Goal: Book appointment/travel/reservation

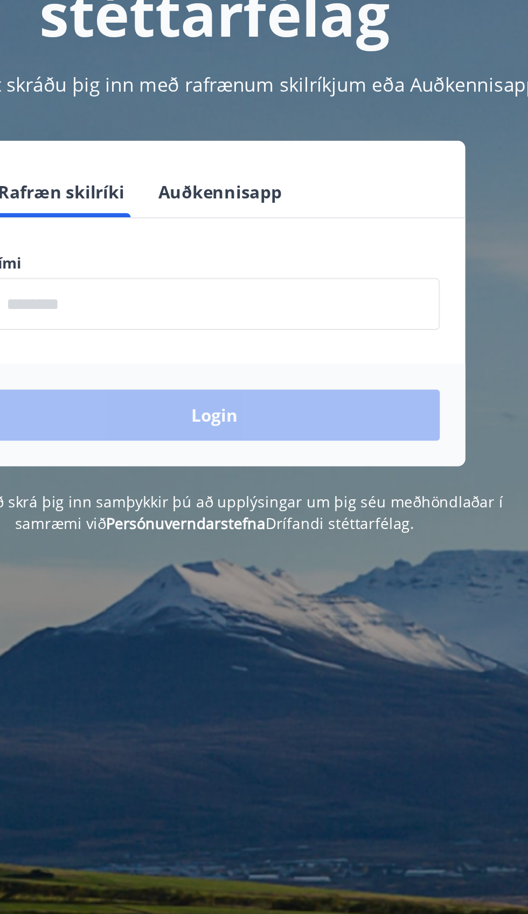
click at [322, 270] on input "phone" at bounding box center [264, 273] width 229 height 26
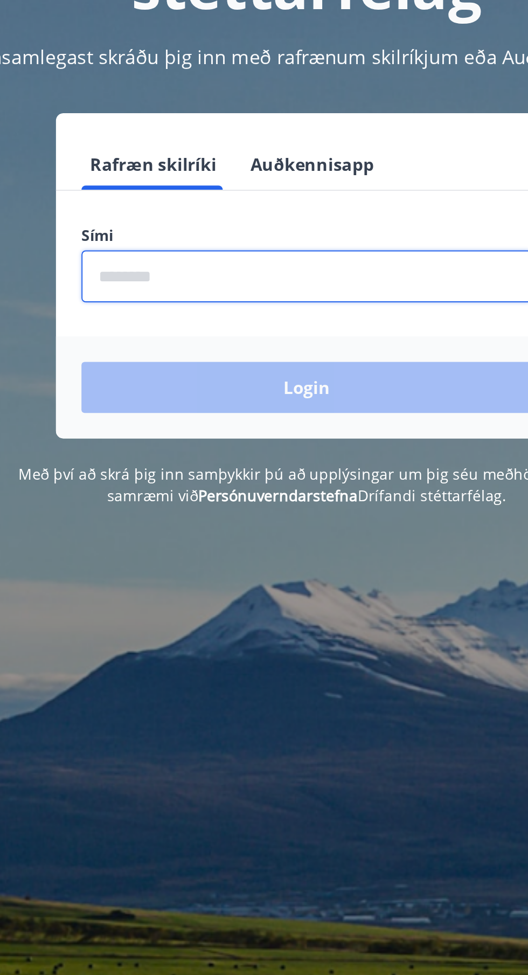
click at [302, 271] on input "phone" at bounding box center [264, 273] width 229 height 26
click at [307, 278] on input "phone" at bounding box center [264, 273] width 229 height 26
type input "********"
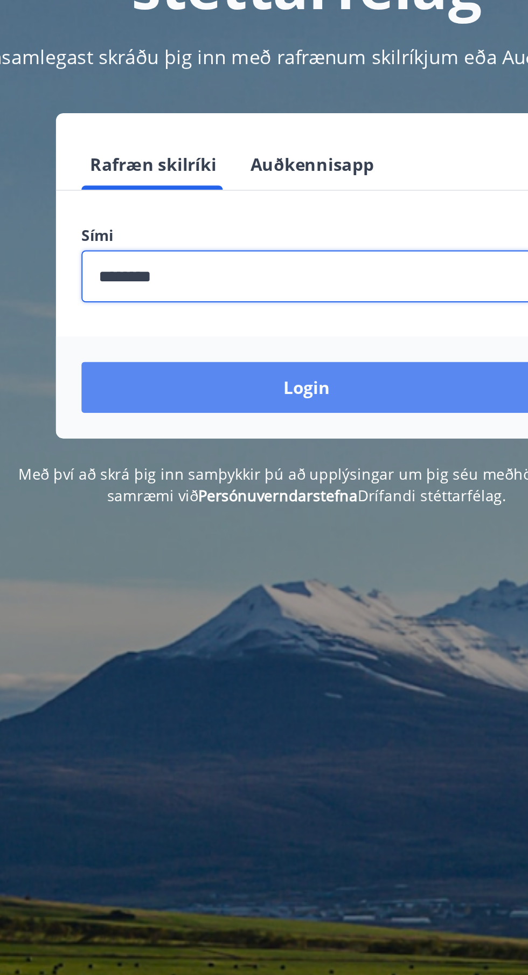
click at [295, 339] on button "Login" at bounding box center [264, 330] width 229 height 26
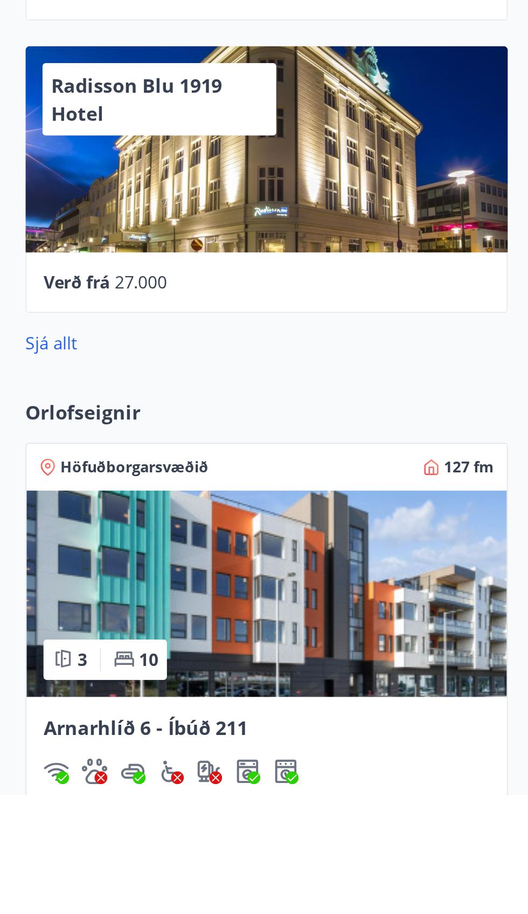
scroll to position [71, 0]
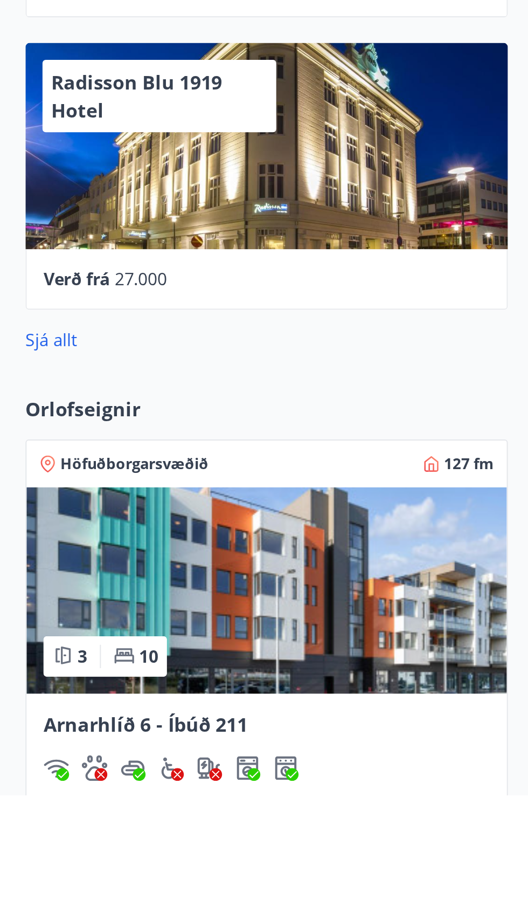
click at [166, 848] on img at bounding box center [135, 810] width 244 height 105
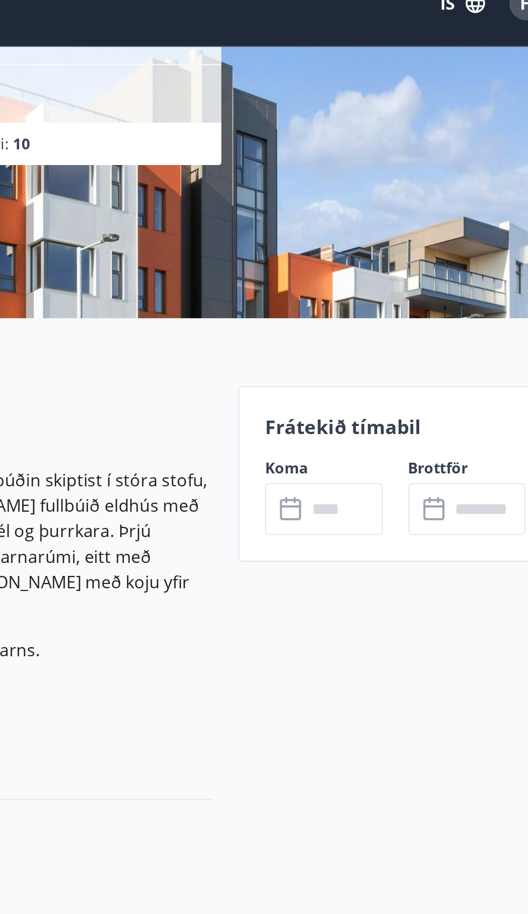
scroll to position [143, 0]
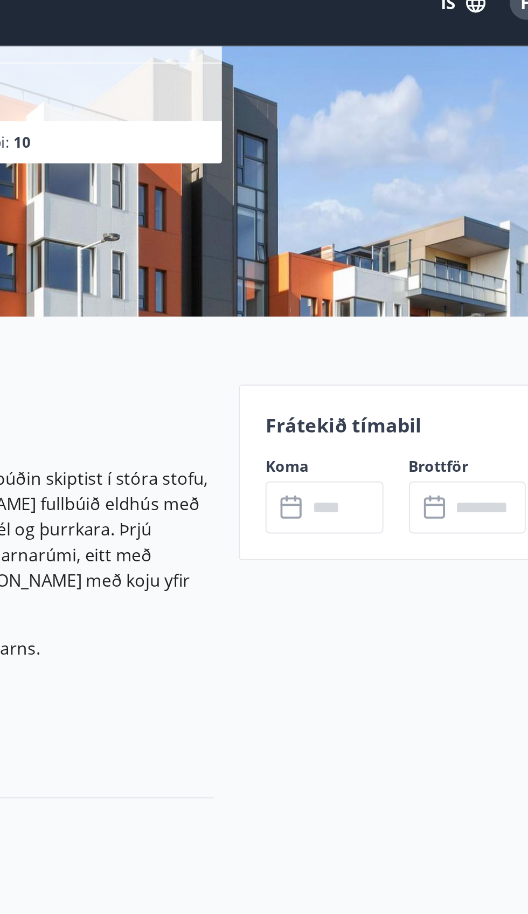
click at [439, 251] on div "Brottför ​ ​" at bounding box center [466, 270] width 72 height 39
click at [419, 240] on p "Frátekið tímabil" at bounding box center [436, 236] width 132 height 14
click at [408, 233] on p "Frátekið tímabil" at bounding box center [436, 236] width 132 height 14
click at [415, 239] on p "Frátekið tímabil" at bounding box center [436, 236] width 132 height 14
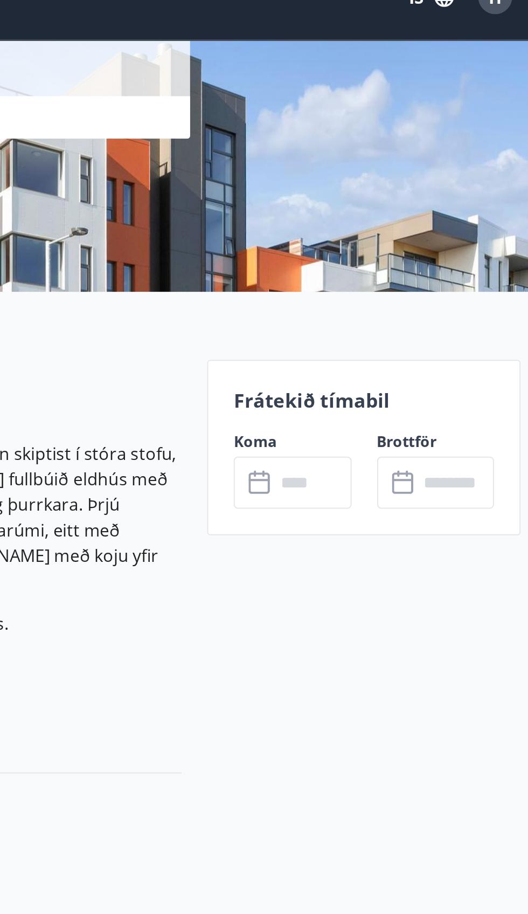
scroll to position [153, 0]
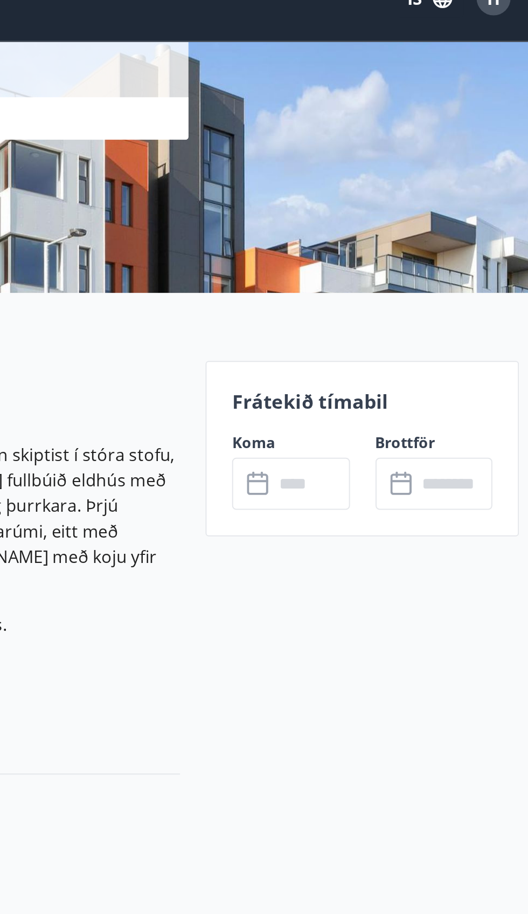
click at [436, 228] on p "Frátekið tímabil" at bounding box center [436, 226] width 132 height 14
click at [436, 226] on p "Frátekið tímabil" at bounding box center [436, 226] width 132 height 14
click at [415, 246] on label "Koma" at bounding box center [399, 247] width 59 height 11
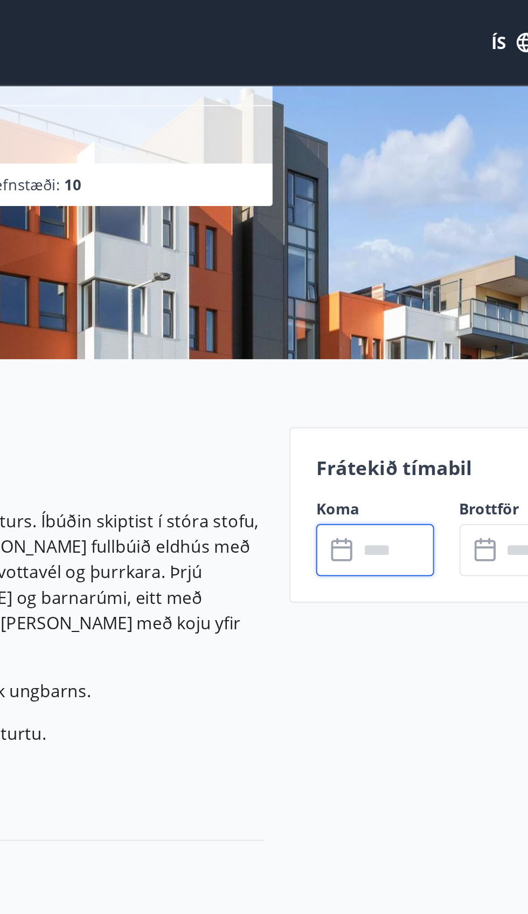
scroll to position [141, 0]
click at [415, 249] on div "Frátekið tímabil Koma ​ ​ Brottför ​ ​" at bounding box center [435, 261] width 159 height 89
click at [428, 246] on div "Frátekið tímabil Koma ​ ​ Brottför ​ ​" at bounding box center [435, 261] width 159 height 89
click at [416, 252] on div "Frátekið tímabil Koma ​ ​ Brottför ​ ​" at bounding box center [435, 261] width 159 height 89
click at [395, 285] on input "text" at bounding box center [409, 279] width 39 height 26
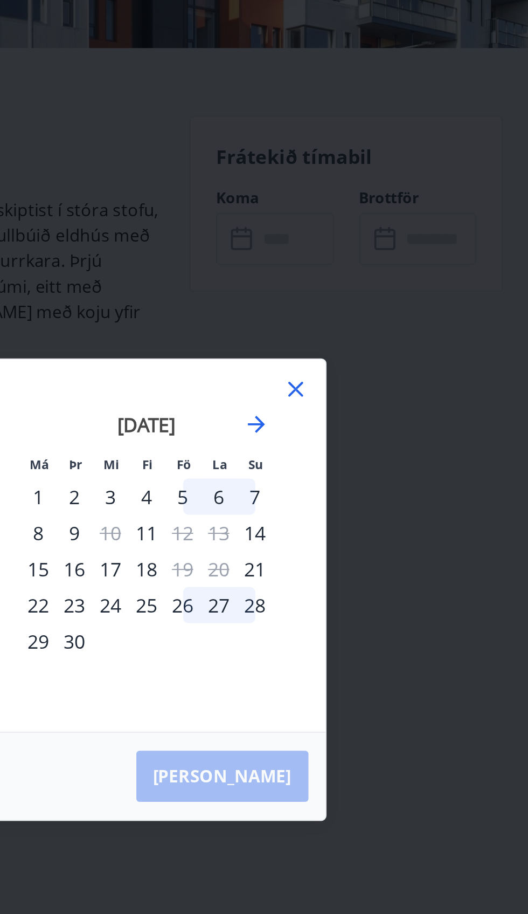
click at [414, 362] on icon at bounding box center [410, 355] width 13 height 13
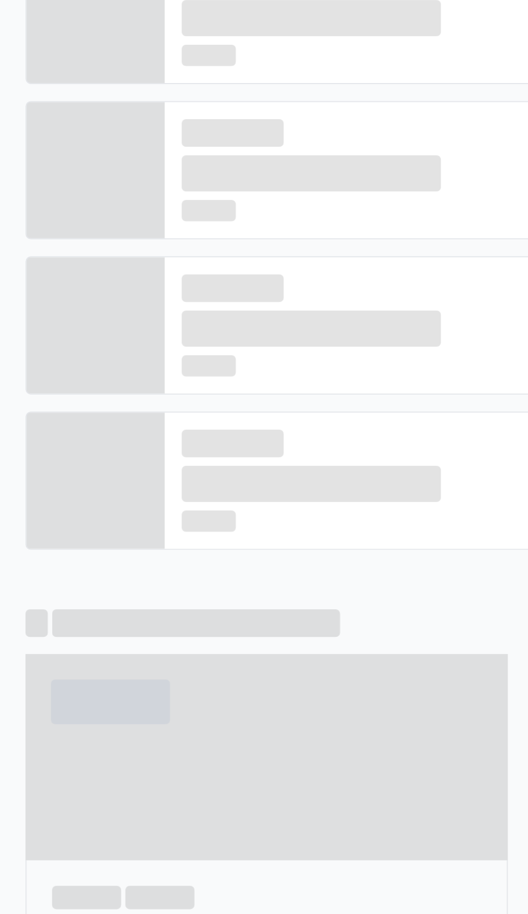
scroll to position [71, 0]
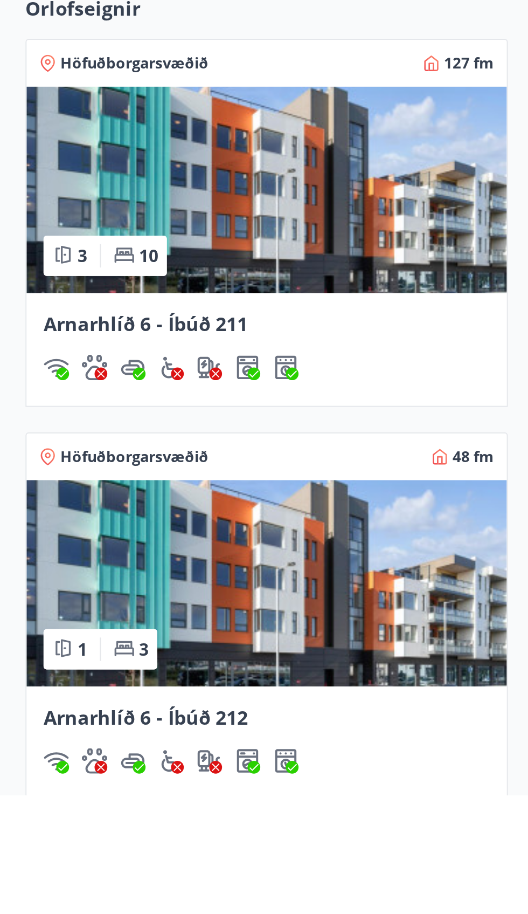
click at [220, 829] on img at bounding box center [135, 806] width 244 height 105
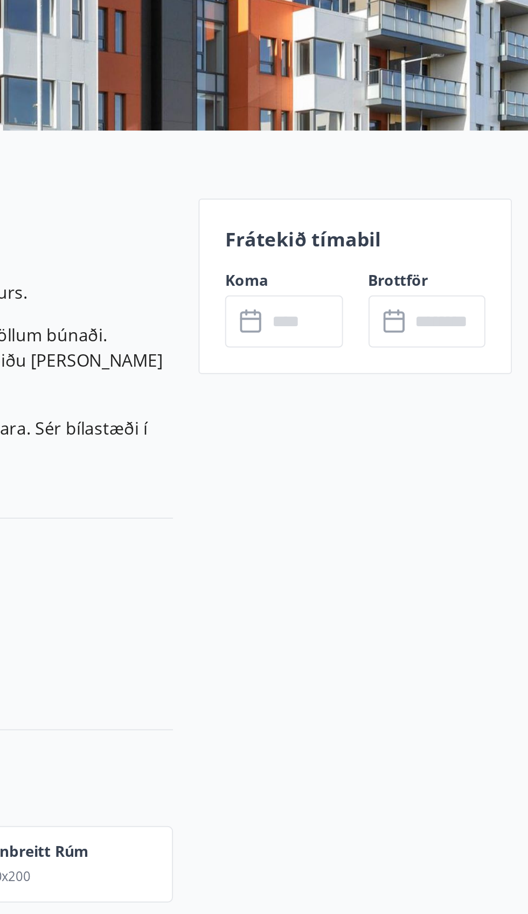
scroll to position [106, 0]
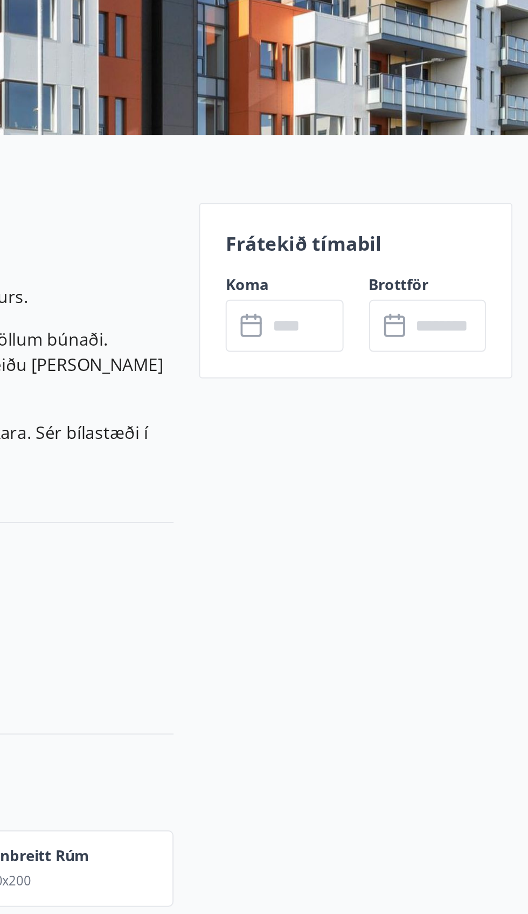
click at [436, 286] on div "Frátekið tímabil Koma ​ ​ Brottför ​ ​" at bounding box center [435, 296] width 159 height 89
click at [414, 285] on div "Frátekið tímabil Koma ​ ​ Brottför ​ ​" at bounding box center [435, 296] width 159 height 89
click at [390, 301] on input "text" at bounding box center [409, 314] width 39 height 26
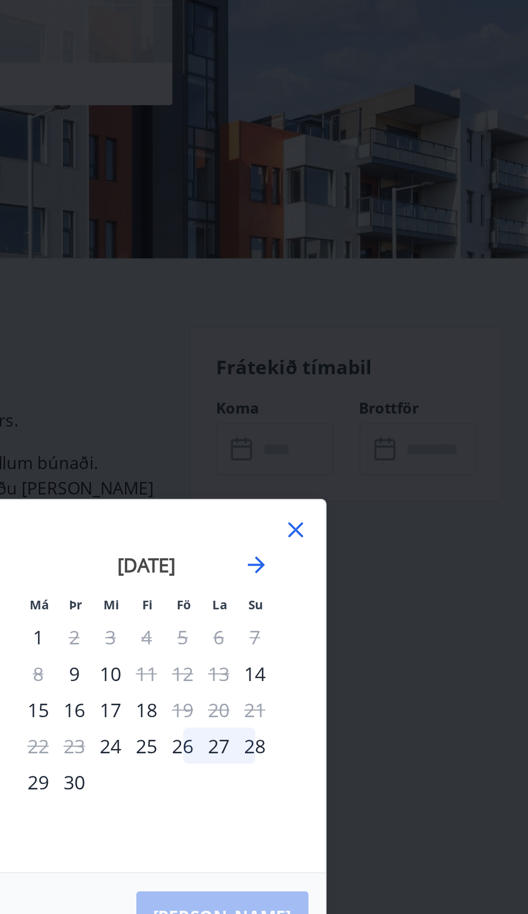
click at [429, 363] on div "Má Þr Mi Fi Fö La Su Má Þr Mi Fi Fö La Su [DATE] 1 2 3 4 5 6 7 8 9 10 11 12 13 …" at bounding box center [264, 457] width 528 height 914
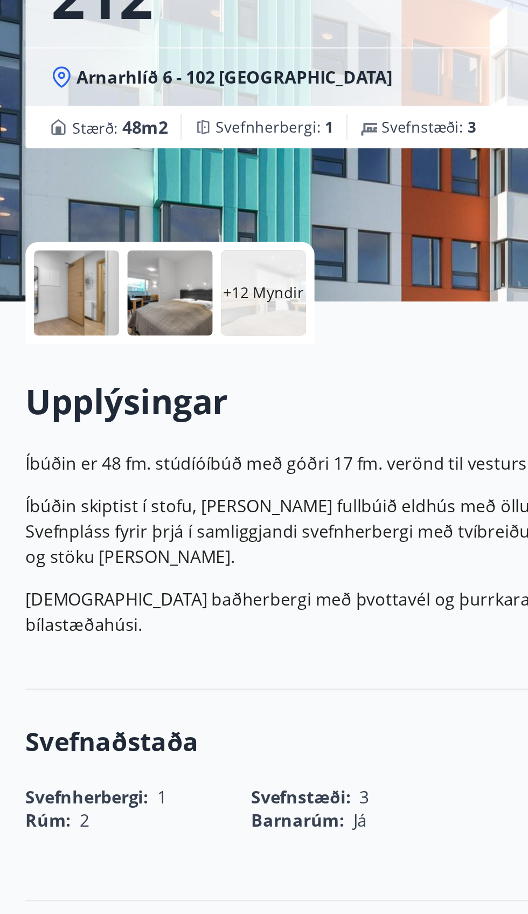
scroll to position [102, 0]
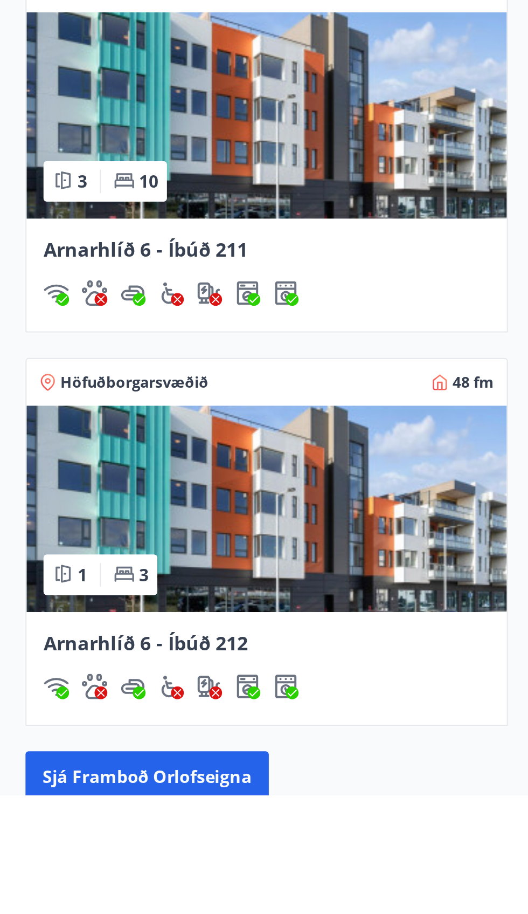
scroll to position [336, 0]
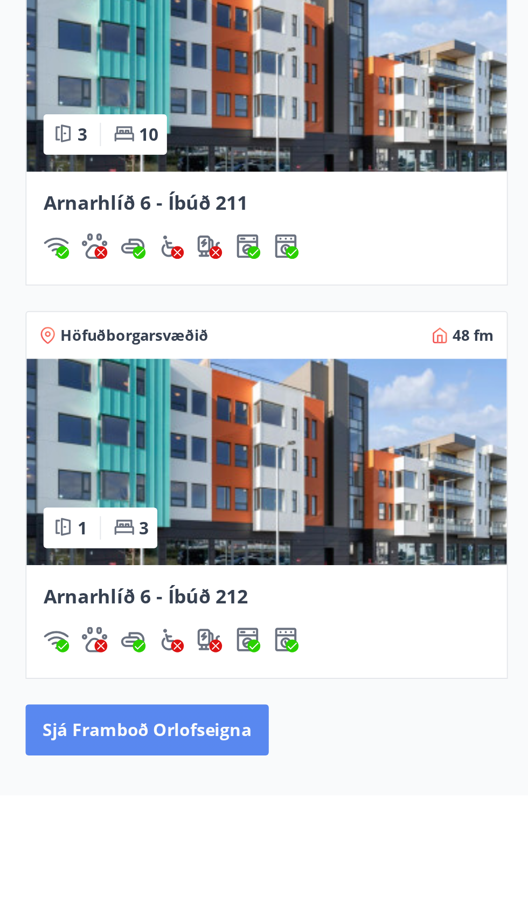
click at [112, 891] on button "Sjá framboð orlofseigna" at bounding box center [74, 881] width 123 height 26
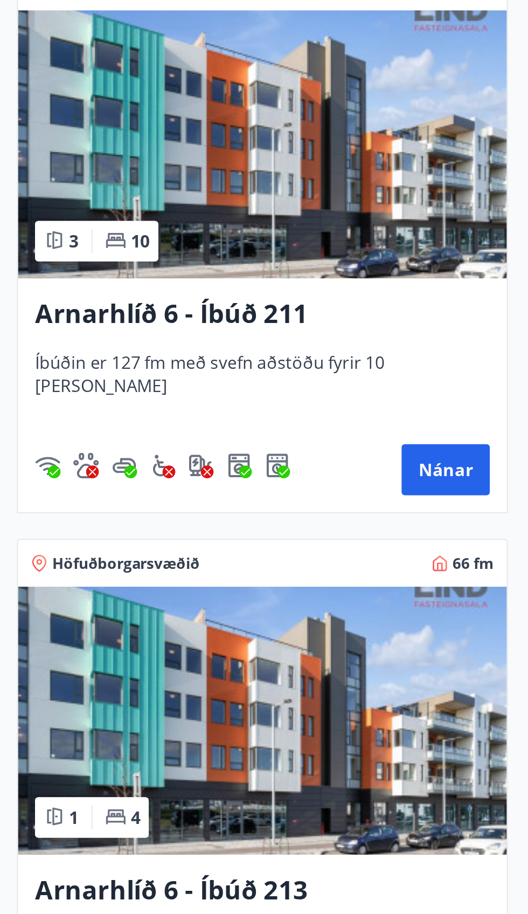
scroll to position [206, 0]
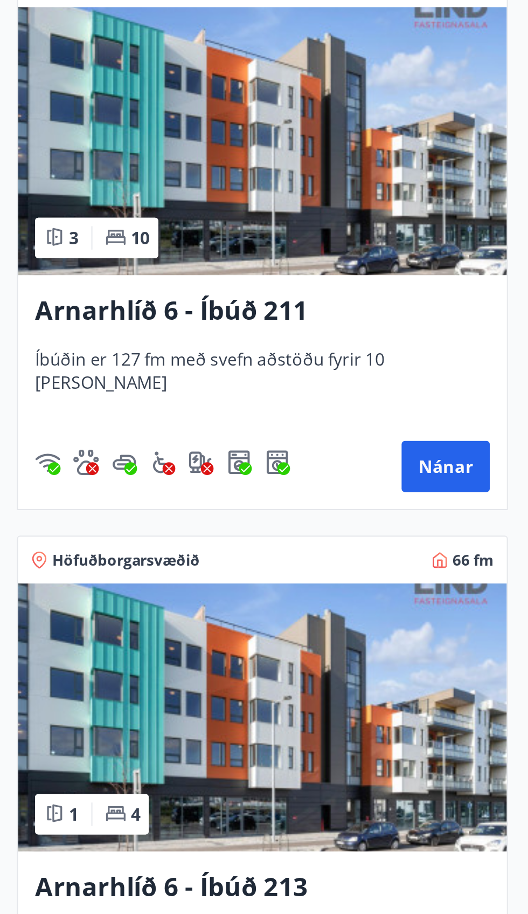
click at [185, 440] on img at bounding box center [133, 416] width 248 height 136
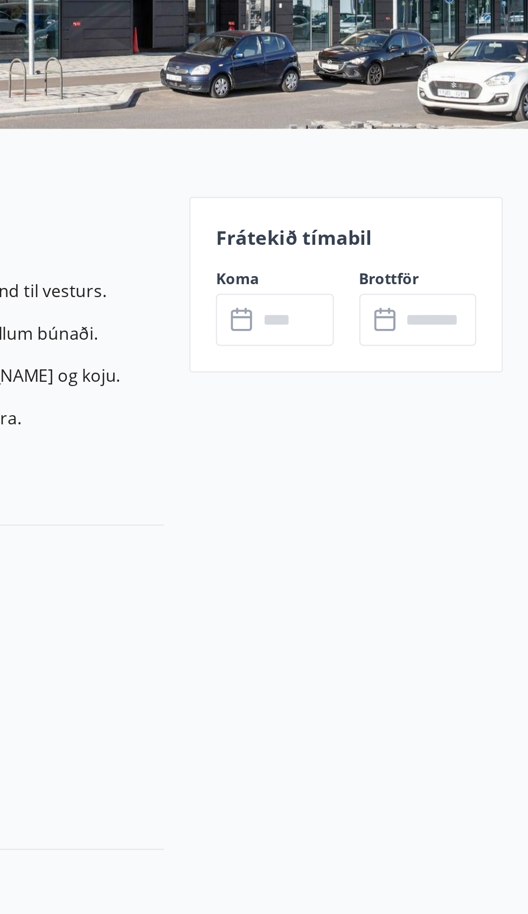
click at [446, 407] on div "​ ​" at bounding box center [472, 420] width 59 height 26
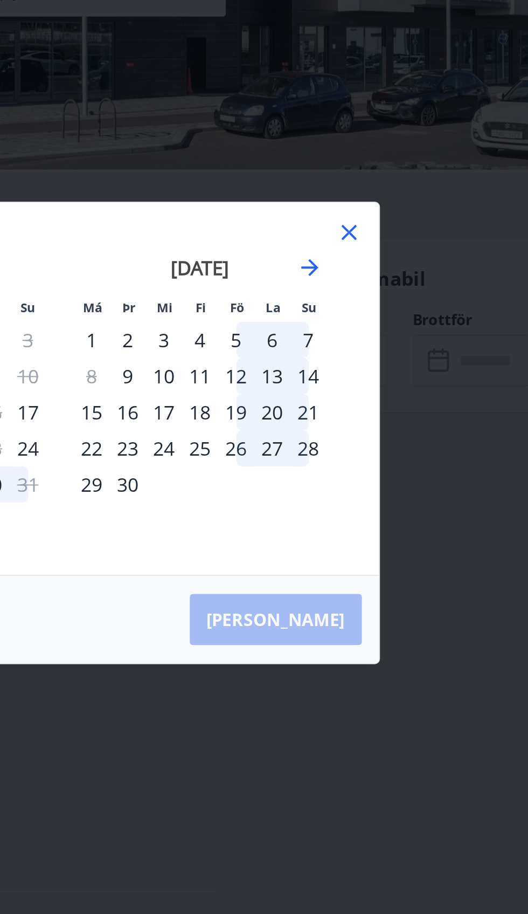
click at [416, 356] on div "Má Þr Mi Fi Fö La Su Má Þr Mi Fi Fö La Su [DATE] 1 2 3 4 5 6 7 8 9 10 11 12 13 …" at bounding box center [265, 434] width 322 height 189
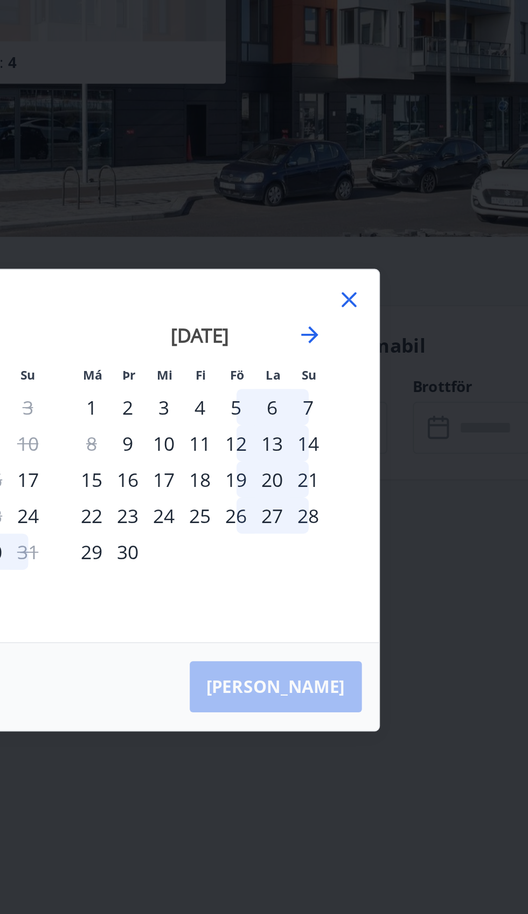
click at [409, 357] on icon at bounding box center [411, 356] width 8 height 8
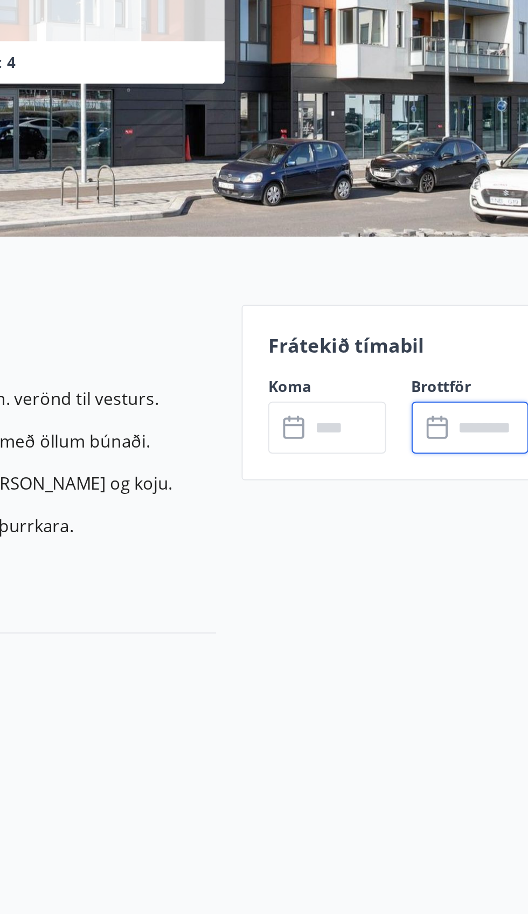
scroll to position [123, 0]
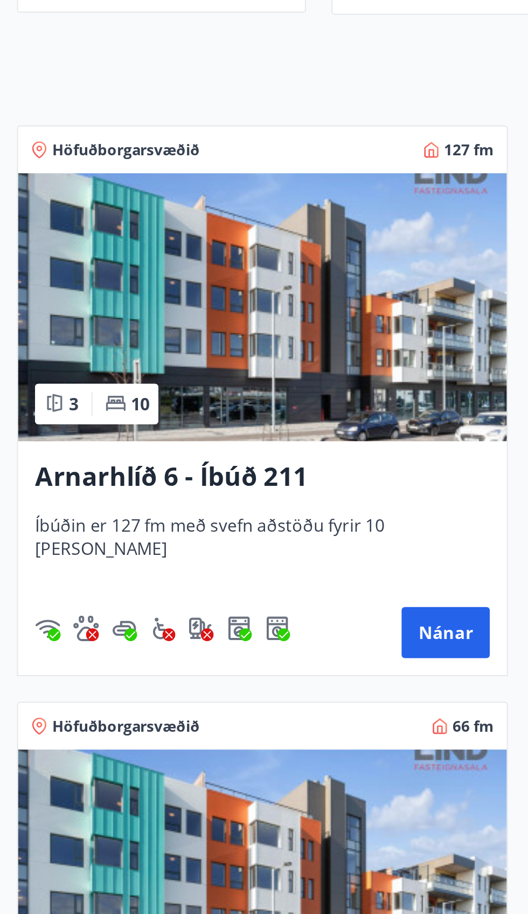
click at [214, 241] on img at bounding box center [133, 208] width 248 height 136
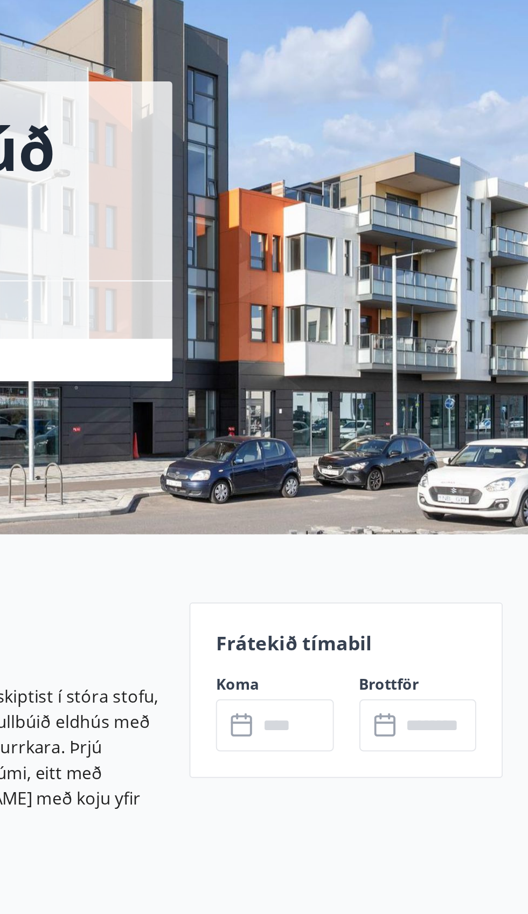
click at [454, 419] on icon at bounding box center [455, 418] width 11 height 1
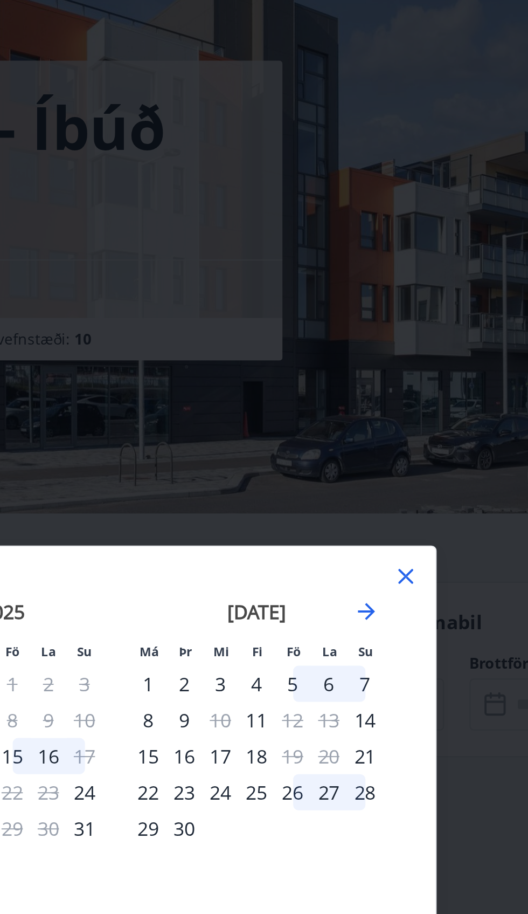
click at [419, 431] on div "Má Þr Mi Fi Fö La Su Má Þr Mi Fi Fö La Su [DATE] 1 2 3 4 5 6 7 8 9 10 11 12 13 …" at bounding box center [265, 434] width 322 height 189
click at [419, 435] on div "Má Þr Mi Fi Fö La Su Má Þr Mi Fi Fö La Su [DATE] 1 2 3 4 5 6 7 8 9 10 11 12 13 …" at bounding box center [265, 434] width 322 height 189
click at [423, 425] on div "Má Þr Mi Fi Fö La Su Má Þr Mi Fi Fö La Su [DATE] 1 2 3 4 5 6 7 8 9 10 11 12 13 …" at bounding box center [265, 434] width 322 height 189
click at [413, 362] on icon at bounding box center [410, 355] width 13 height 13
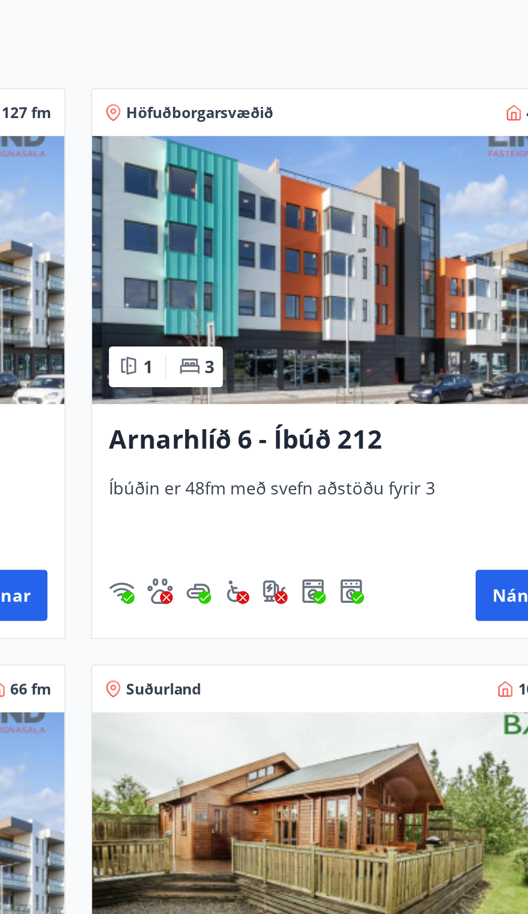
click at [433, 349] on img at bounding box center [395, 331] width 248 height 136
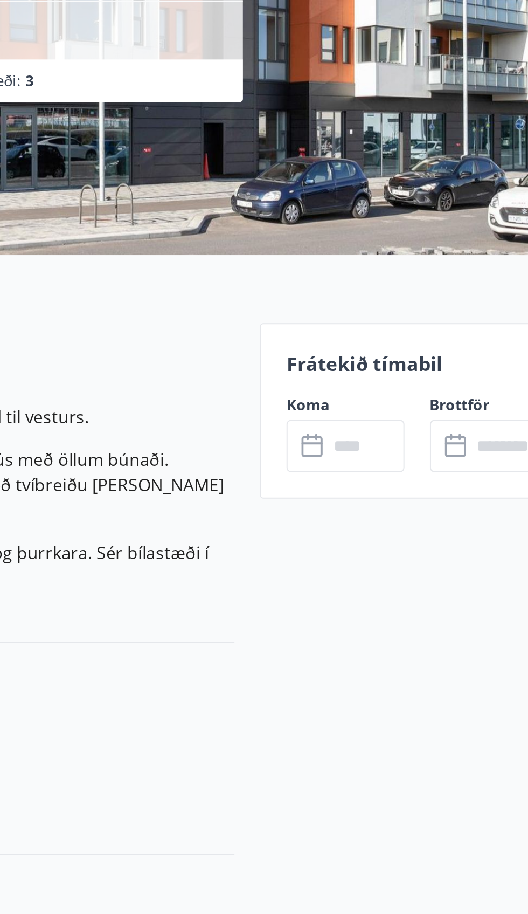
click at [448, 387] on div "Frátekið tímabil Koma ​ ​ Brottför ​ ​" at bounding box center [435, 402] width 159 height 89
click at [426, 373] on p "Frátekið tímabil" at bounding box center [436, 378] width 132 height 14
click at [410, 384] on p "Frátekið tímabil" at bounding box center [436, 378] width 132 height 14
click at [397, 391] on div "Frátekið tímabil Koma ​ ​ Brottför ​ ​" at bounding box center [435, 402] width 159 height 89
click at [417, 384] on p "Frátekið tímabil" at bounding box center [436, 378] width 132 height 14
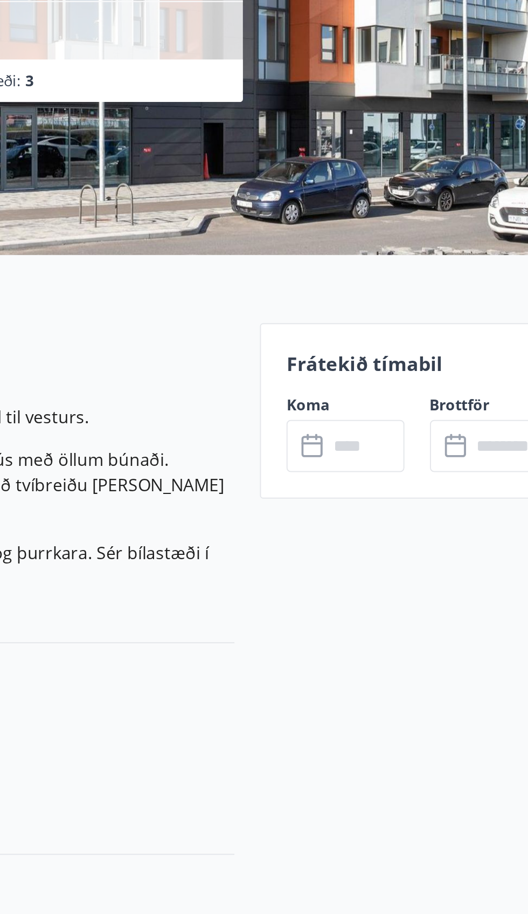
click at [415, 395] on label "Koma" at bounding box center [399, 399] width 59 height 11
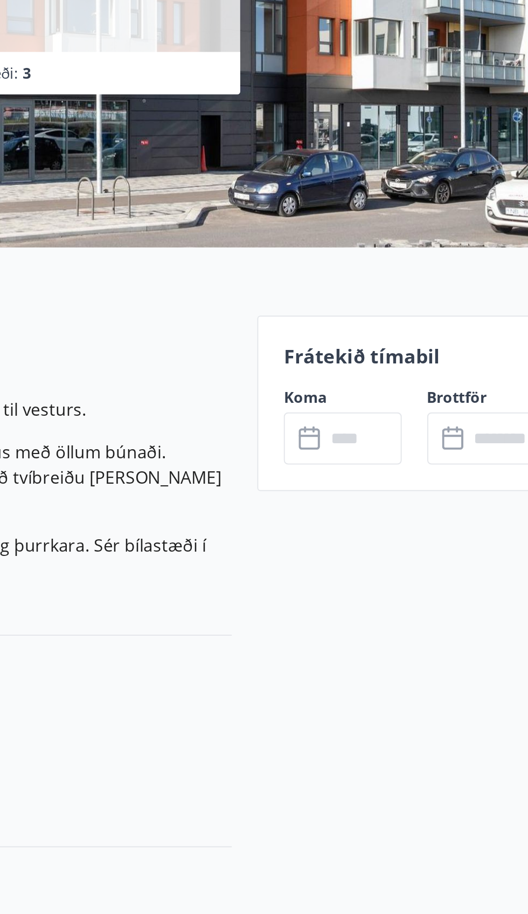
click at [375, 417] on div "​ ​" at bounding box center [399, 420] width 59 height 26
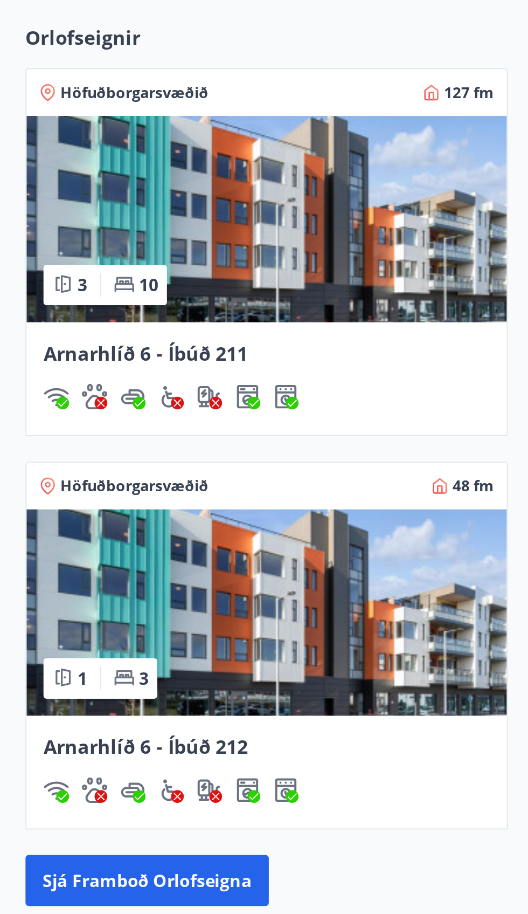
scroll to position [155, 0]
